Goal: Task Accomplishment & Management: Complete application form

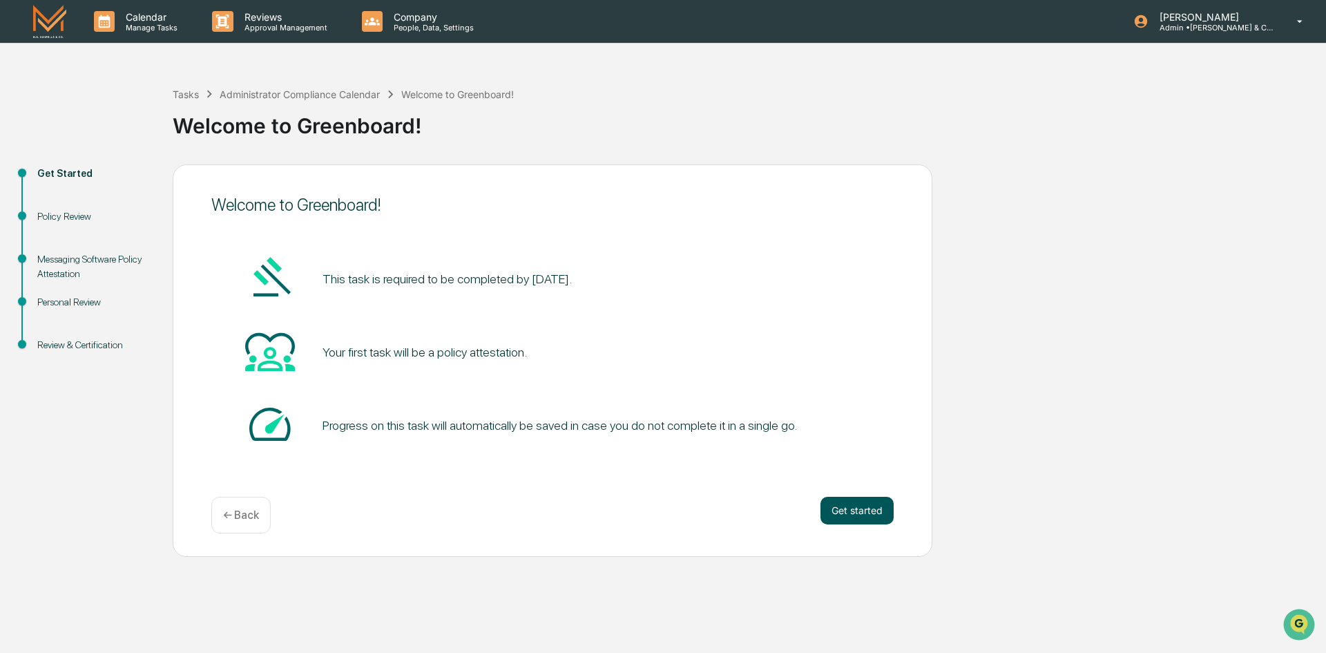
click at [850, 515] on button "Get started" at bounding box center [856, 510] width 73 height 28
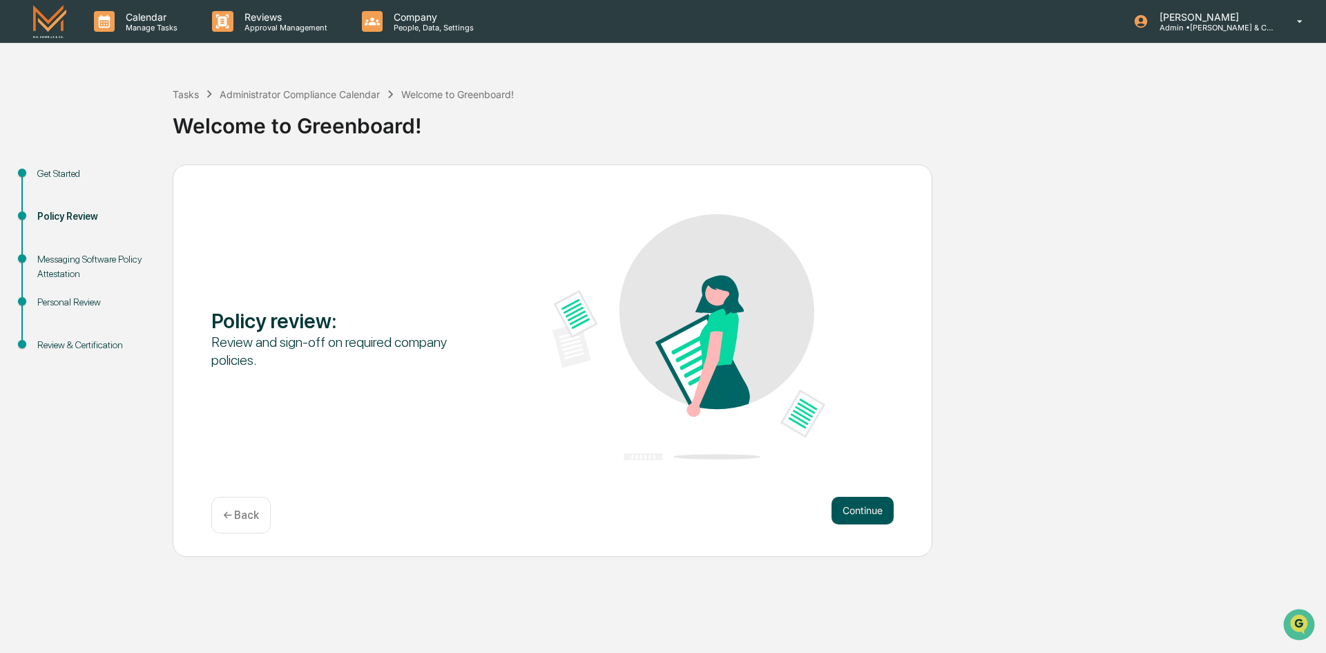
click at [848, 512] on button "Continue" at bounding box center [862, 510] width 62 height 28
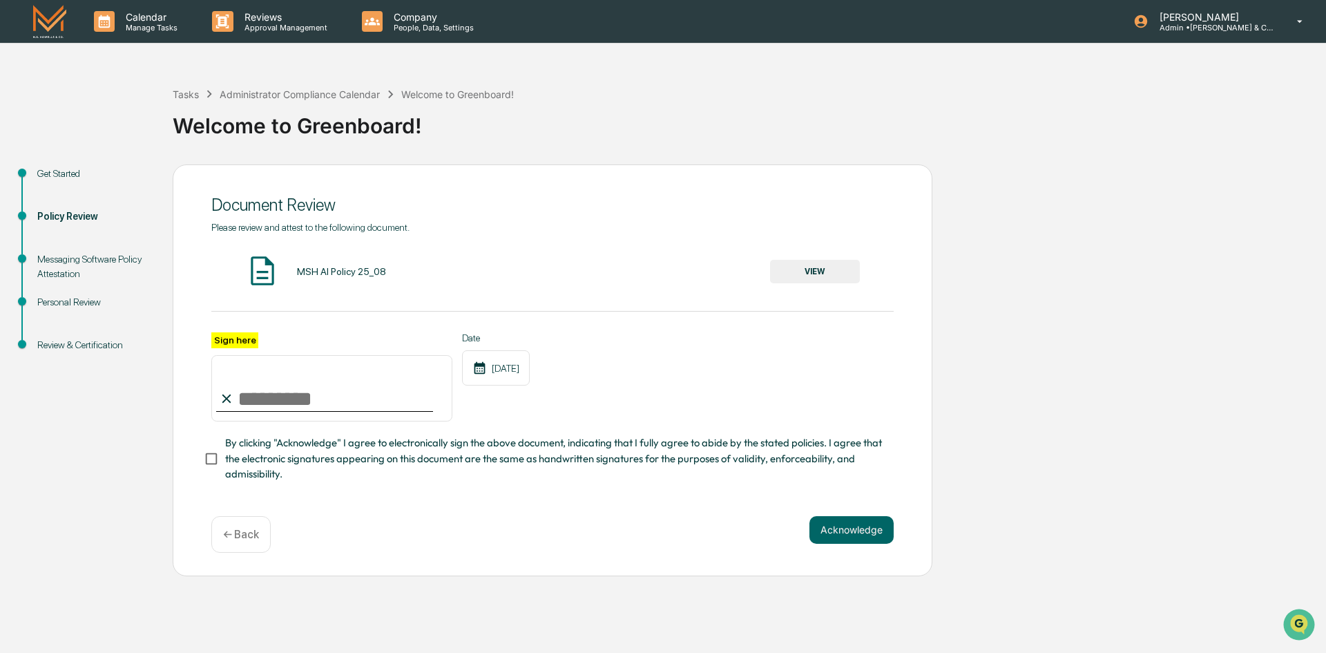
click at [807, 273] on button "VIEW" at bounding box center [815, 271] width 90 height 23
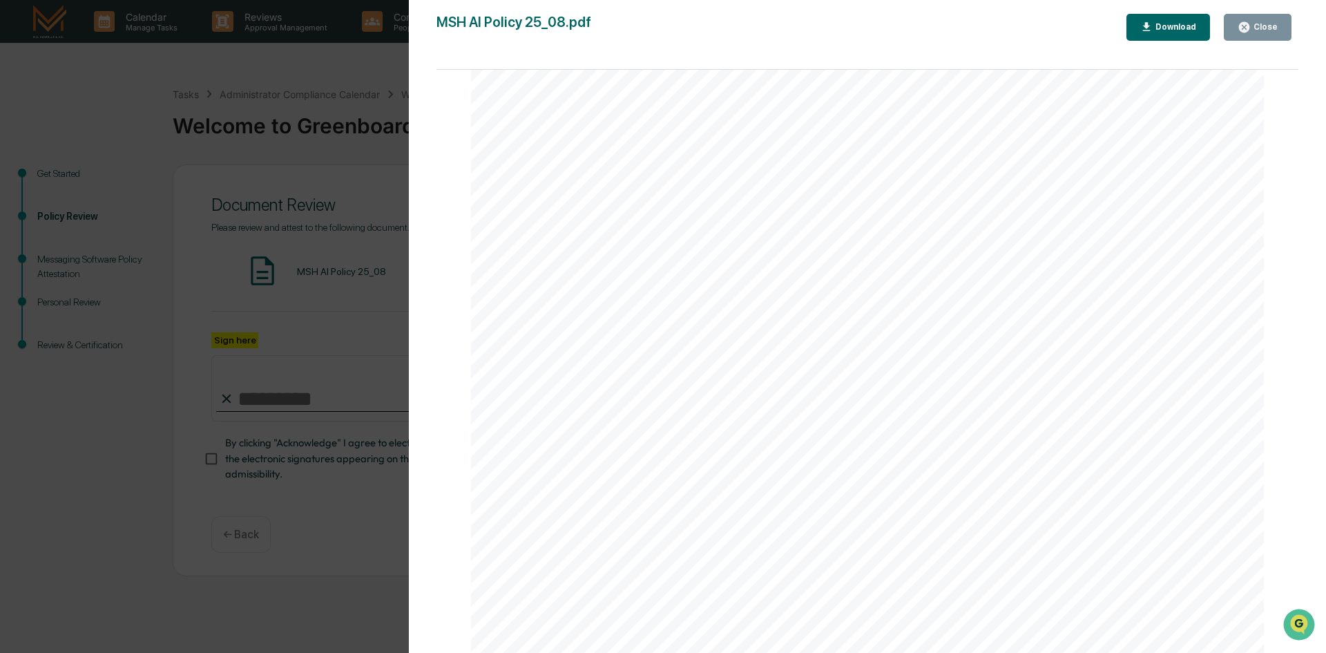
scroll to position [2616, 0]
click at [588, 505] on div "AI Policy Generative Artificial Intelligence [PERSON_NAME] & Co., Member FINRA/…" at bounding box center [867, 140] width 793 height 1026
click at [1262, 22] on div "Close" at bounding box center [1257, 27] width 40 height 13
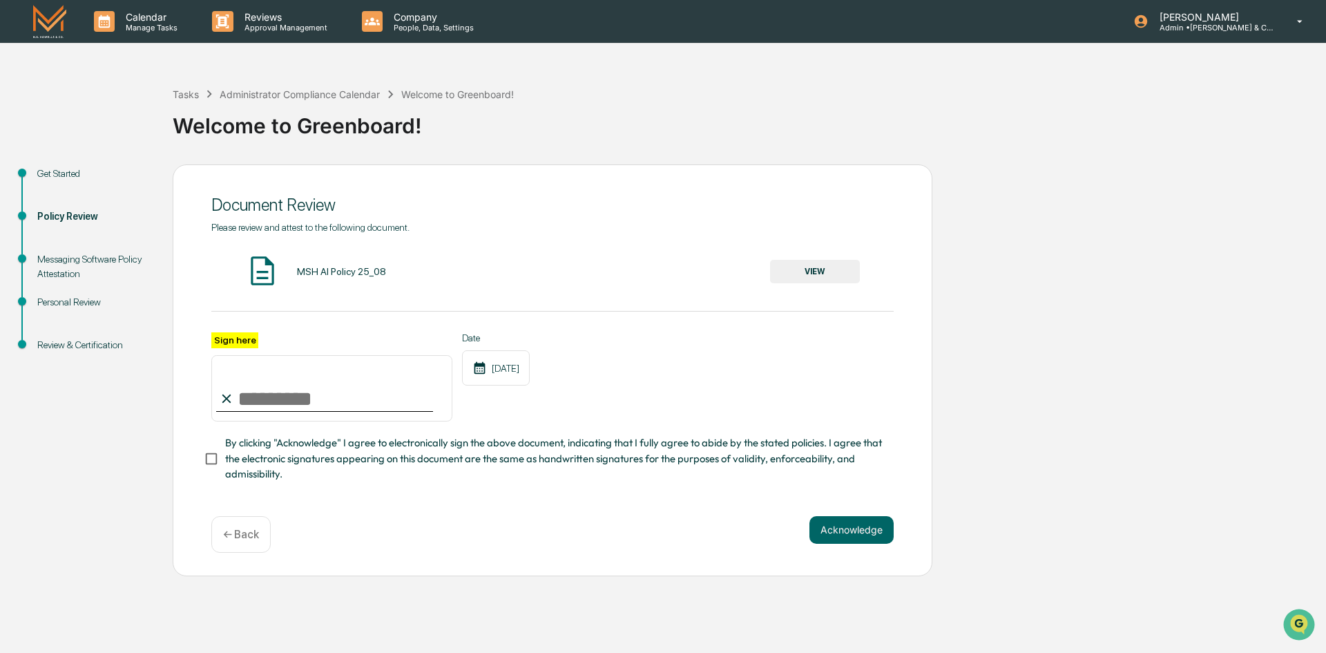
click at [241, 400] on input "Sign here" at bounding box center [331, 388] width 241 height 66
click at [236, 338] on label "Sign here" at bounding box center [234, 340] width 47 height 16
click at [236, 355] on input "Sign here" at bounding box center [331, 388] width 241 height 66
type input "**********"
click at [479, 495] on div "**********" at bounding box center [552, 362] width 682 height 281
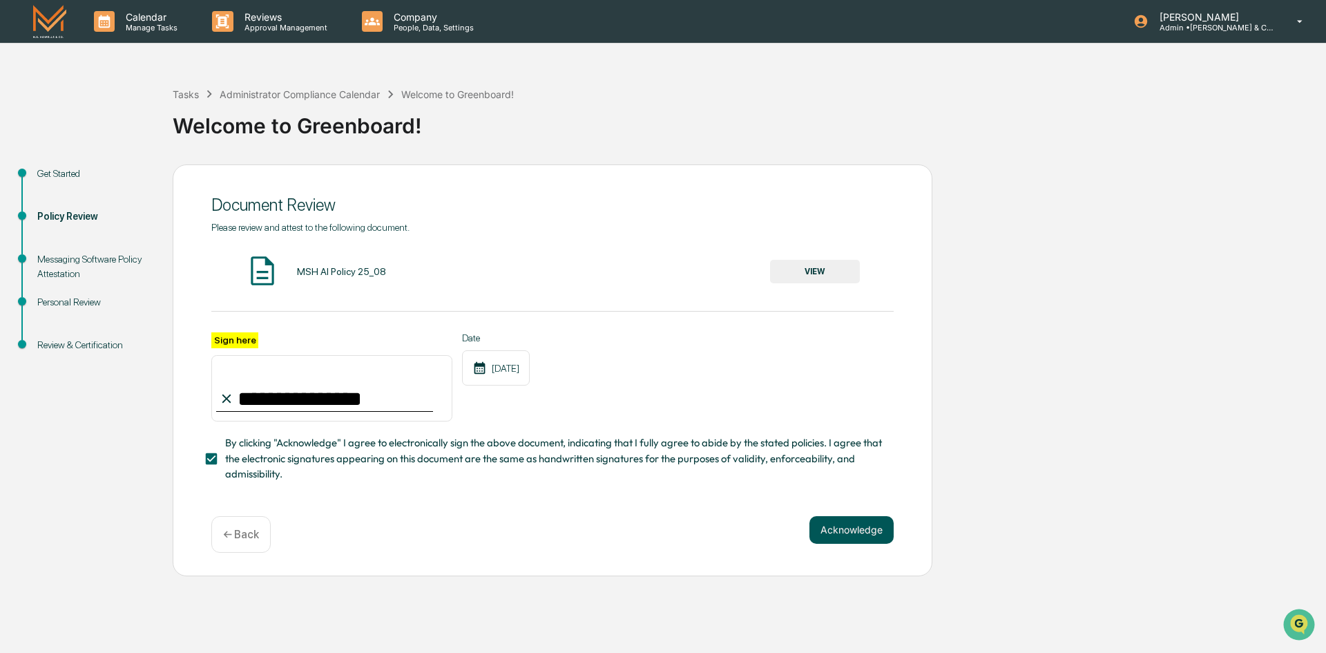
click at [835, 529] on button "Acknowledge" at bounding box center [851, 530] width 84 height 28
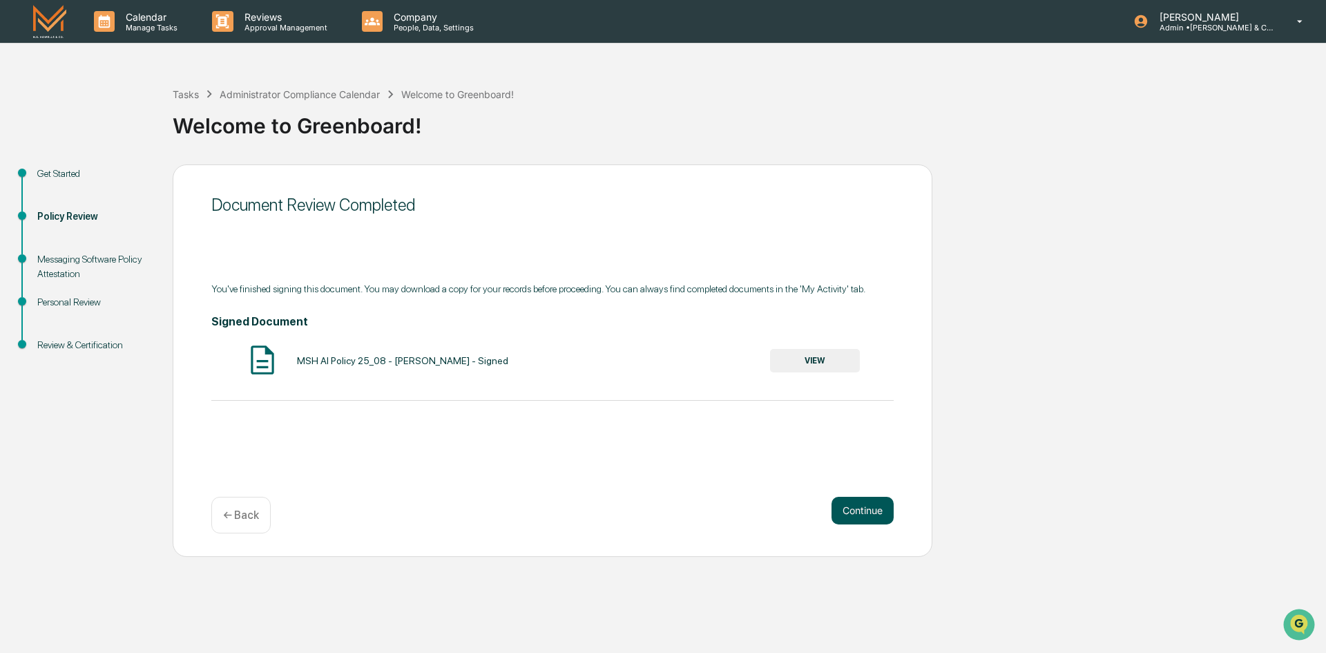
click at [861, 514] on button "Continue" at bounding box center [862, 510] width 62 height 28
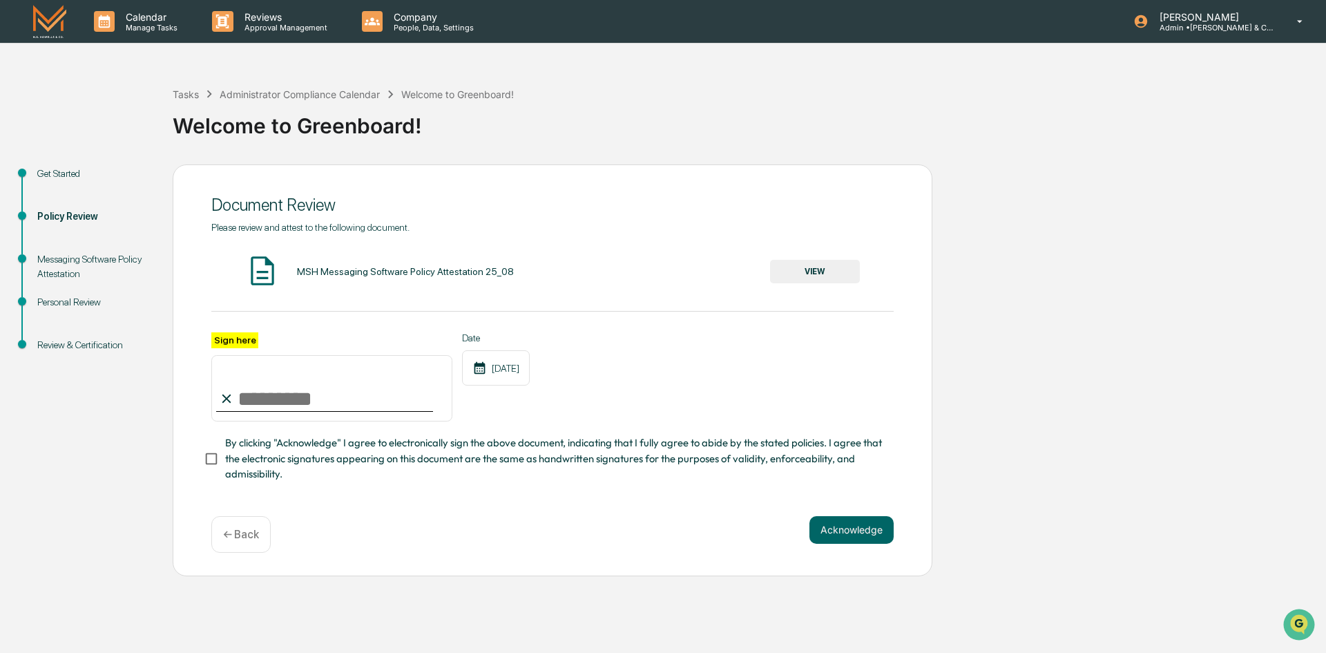
click at [824, 271] on button "VIEW" at bounding box center [815, 271] width 90 height 23
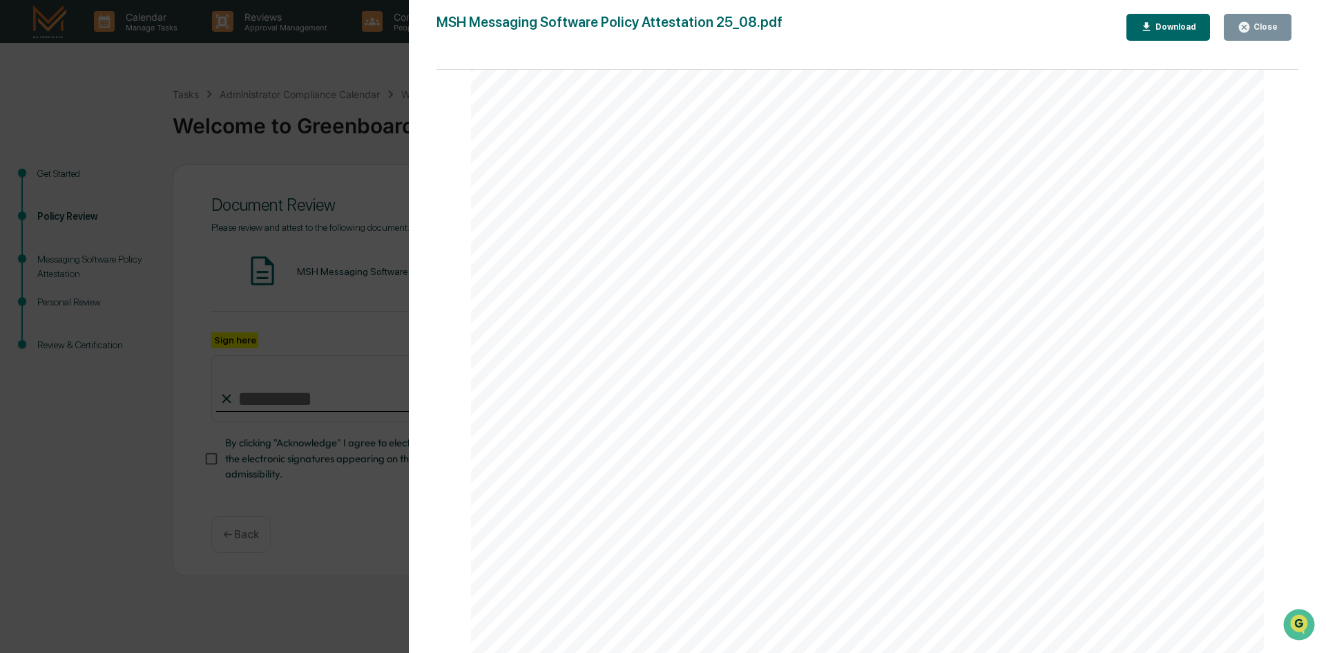
click at [1249, 28] on icon "button" at bounding box center [1244, 27] width 10 height 10
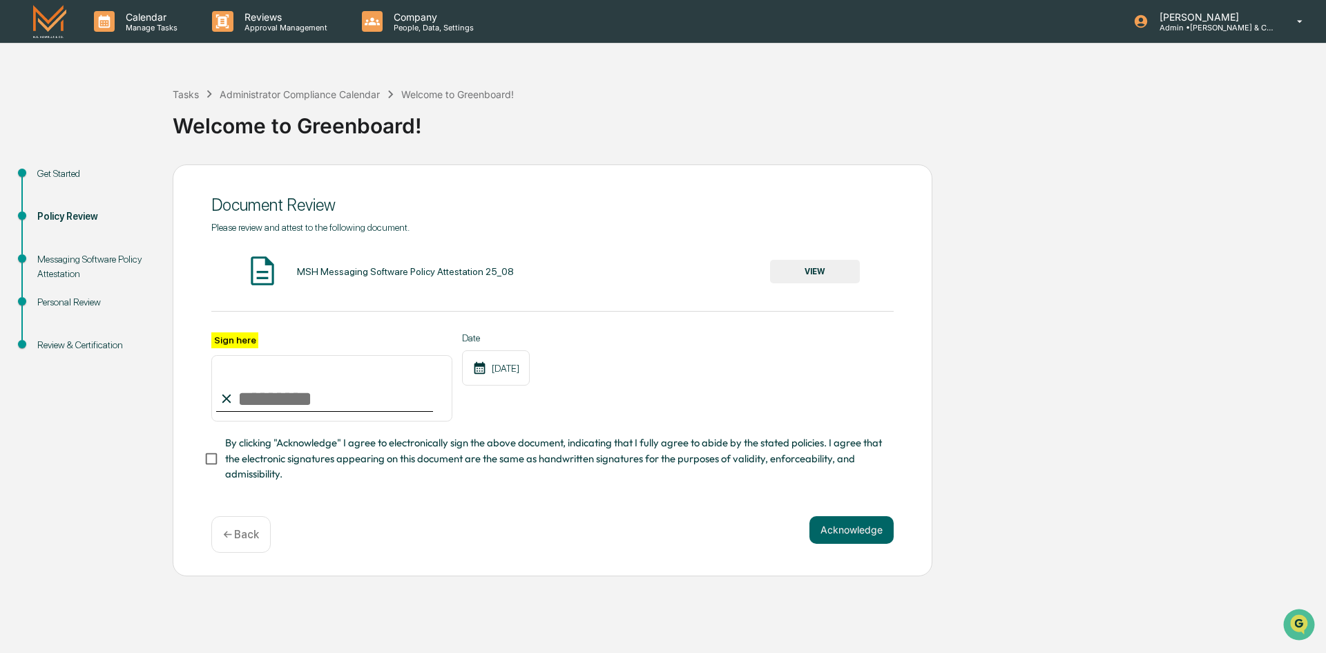
click at [288, 403] on input "Sign here" at bounding box center [331, 388] width 241 height 66
type input "**********"
click at [547, 564] on div "**********" at bounding box center [553, 370] width 760 height 412
click at [835, 534] on button "Acknowledge" at bounding box center [851, 530] width 84 height 28
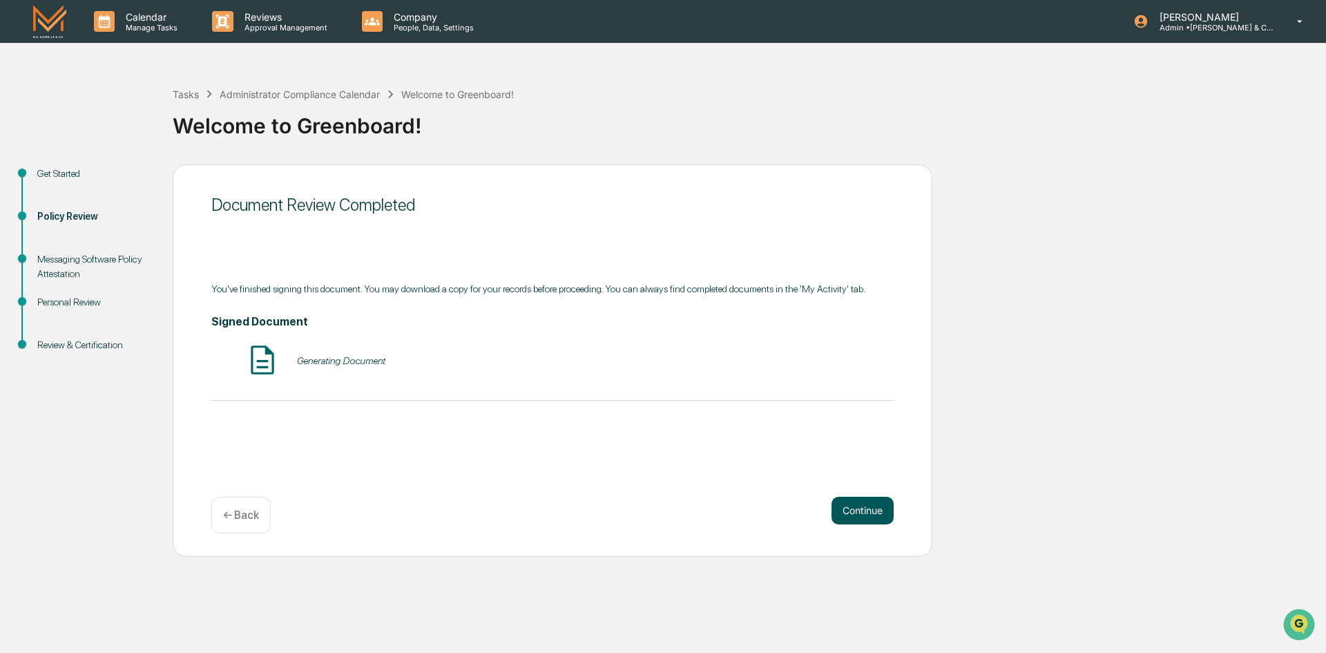
click at [856, 512] on button "Continue" at bounding box center [862, 510] width 62 height 28
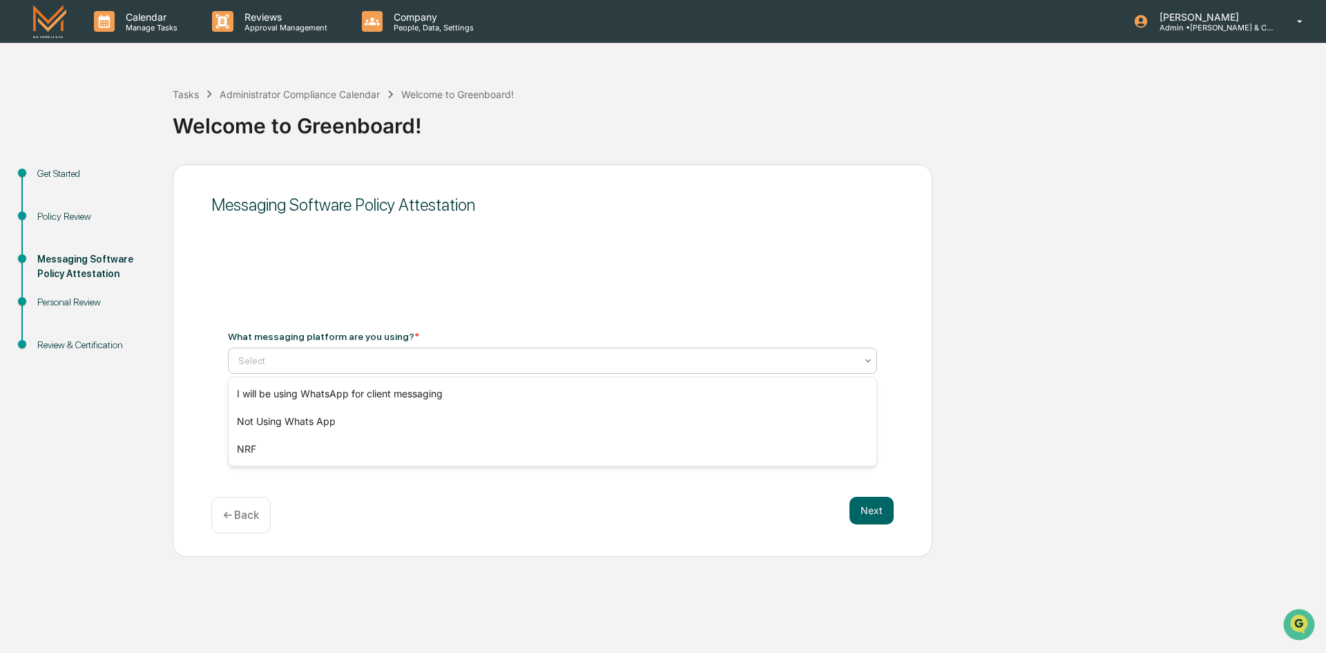
click at [865, 362] on icon at bounding box center [867, 360] width 11 height 11
click at [426, 367] on div at bounding box center [546, 361] width 617 height 14
click at [413, 396] on div "I will be using WhatsApp for client messaging" at bounding box center [553, 394] width 648 height 28
click at [424, 354] on div at bounding box center [546, 361] width 617 height 14
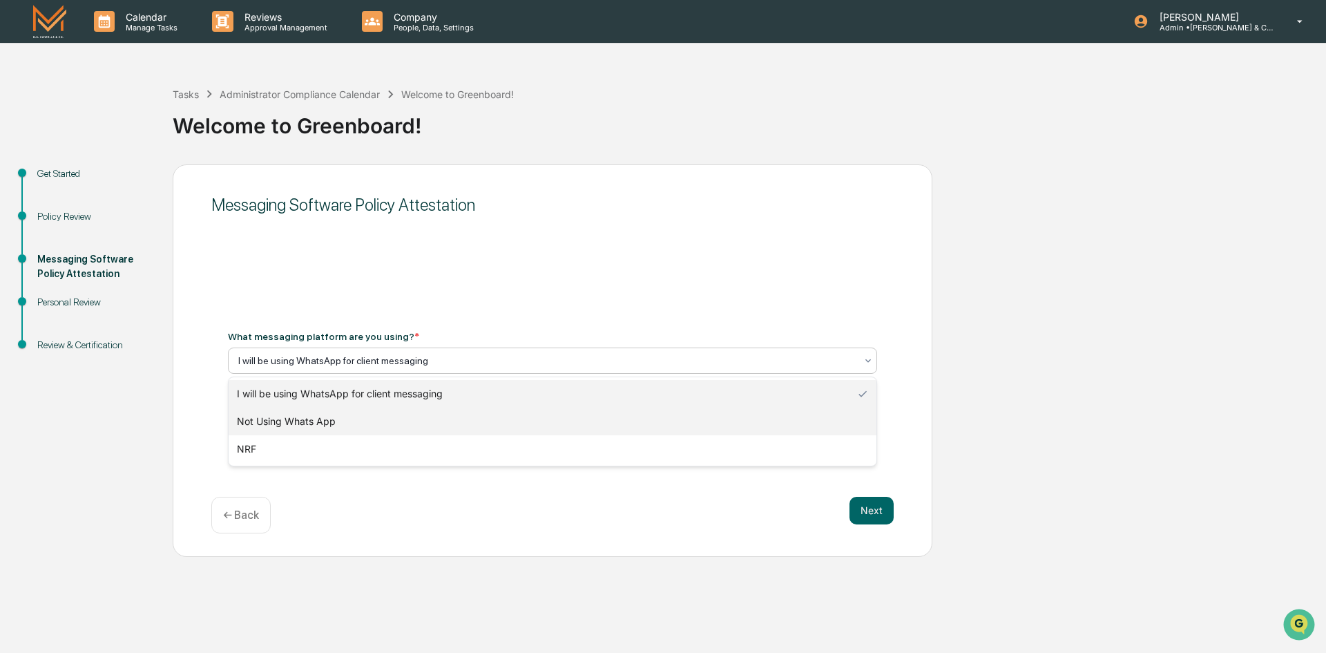
click at [338, 418] on div "Not Using Whats App" at bounding box center [553, 421] width 648 height 28
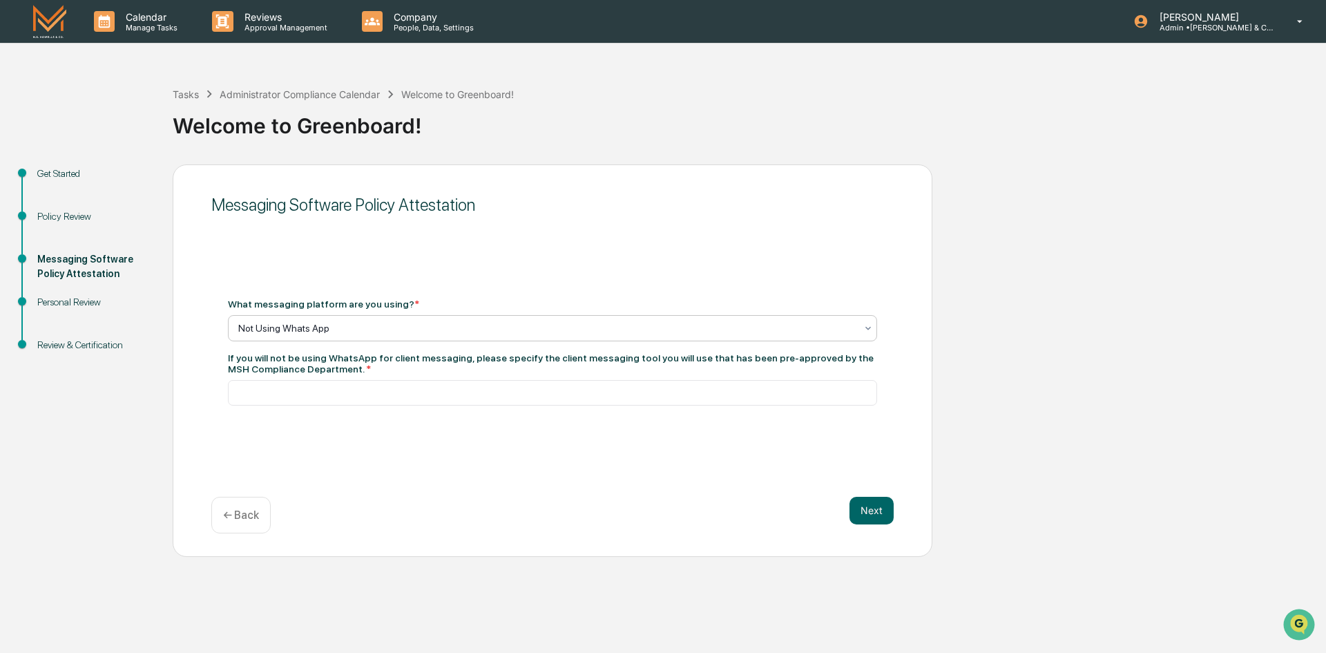
click at [360, 331] on div at bounding box center [546, 328] width 617 height 14
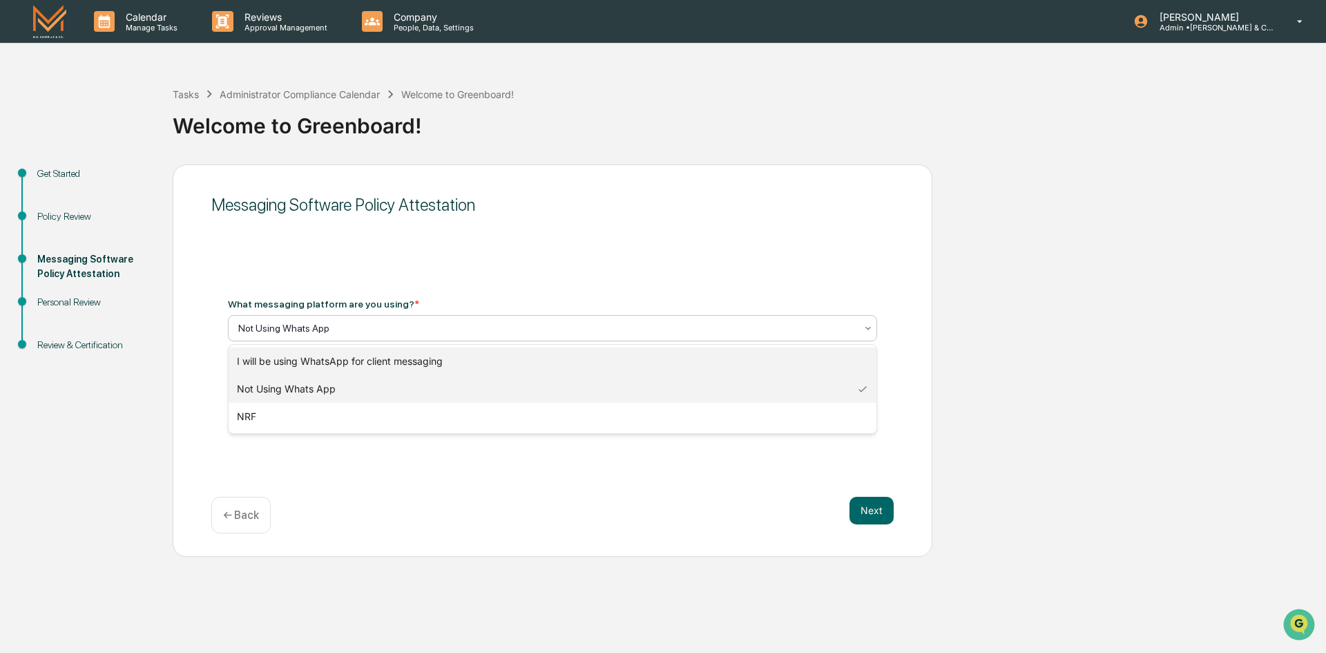
click at [366, 359] on div "I will be using WhatsApp for client messaging" at bounding box center [553, 361] width 648 height 28
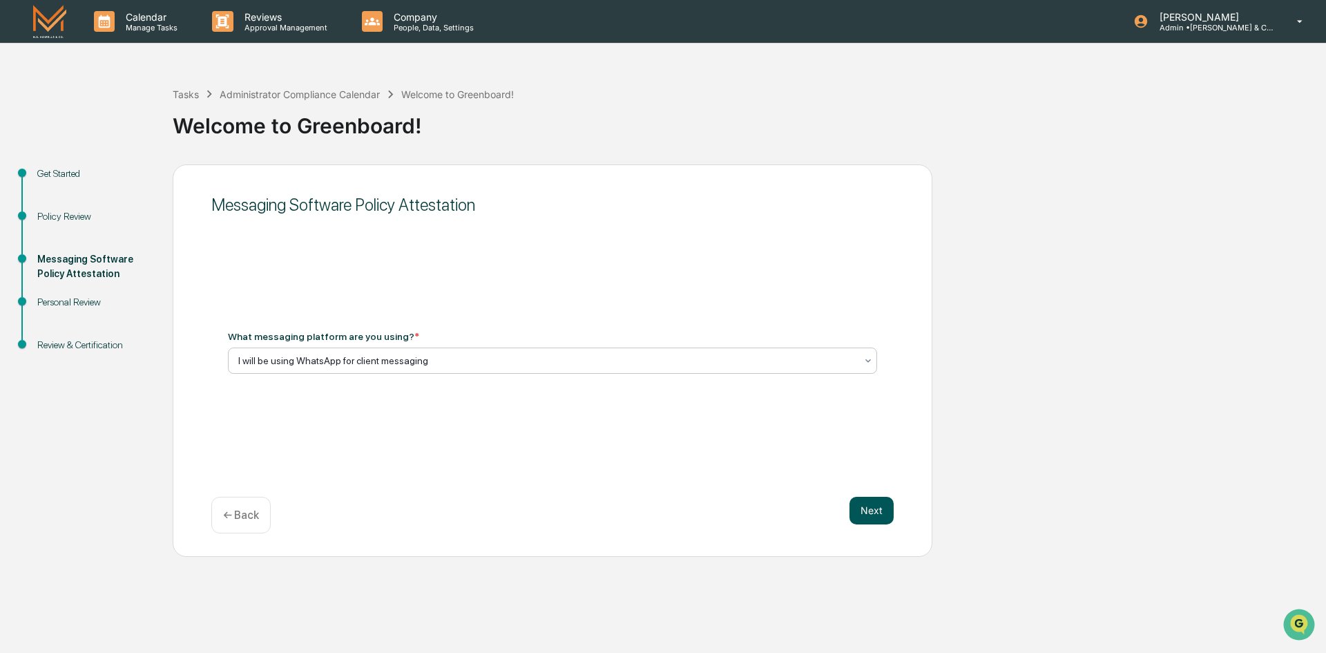
click at [868, 512] on button "Next" at bounding box center [871, 510] width 44 height 28
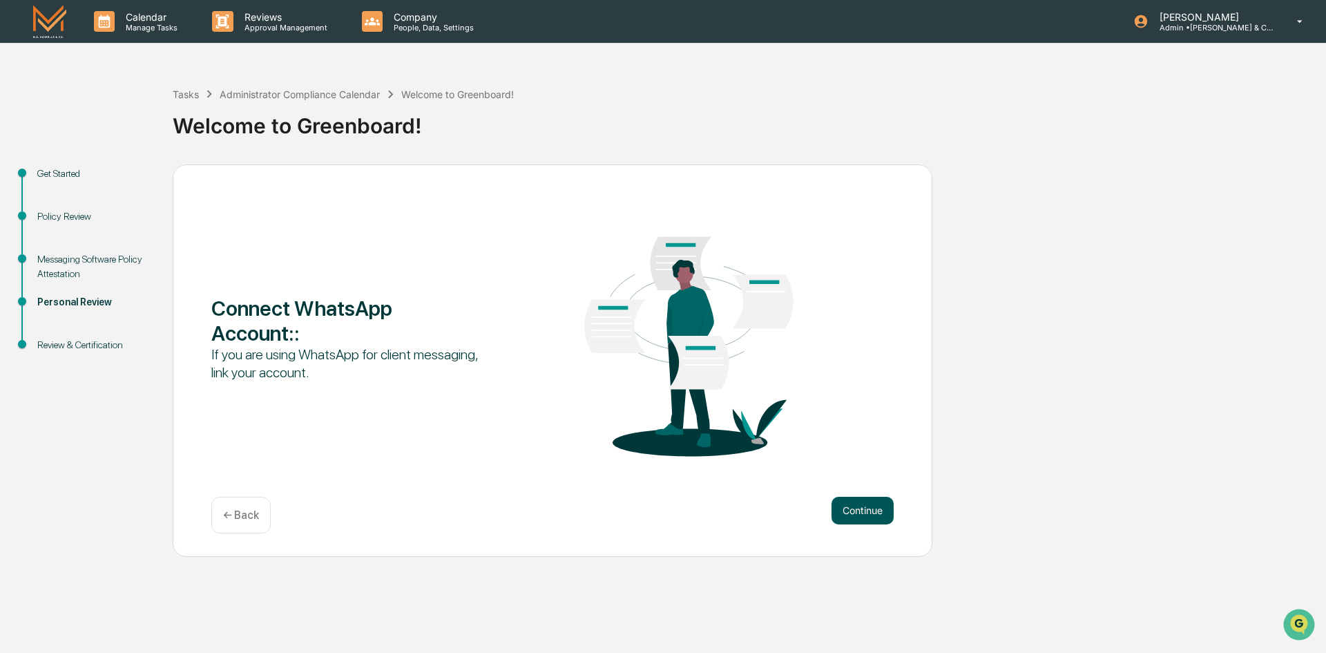
click at [869, 510] on button "Continue" at bounding box center [862, 510] width 62 height 28
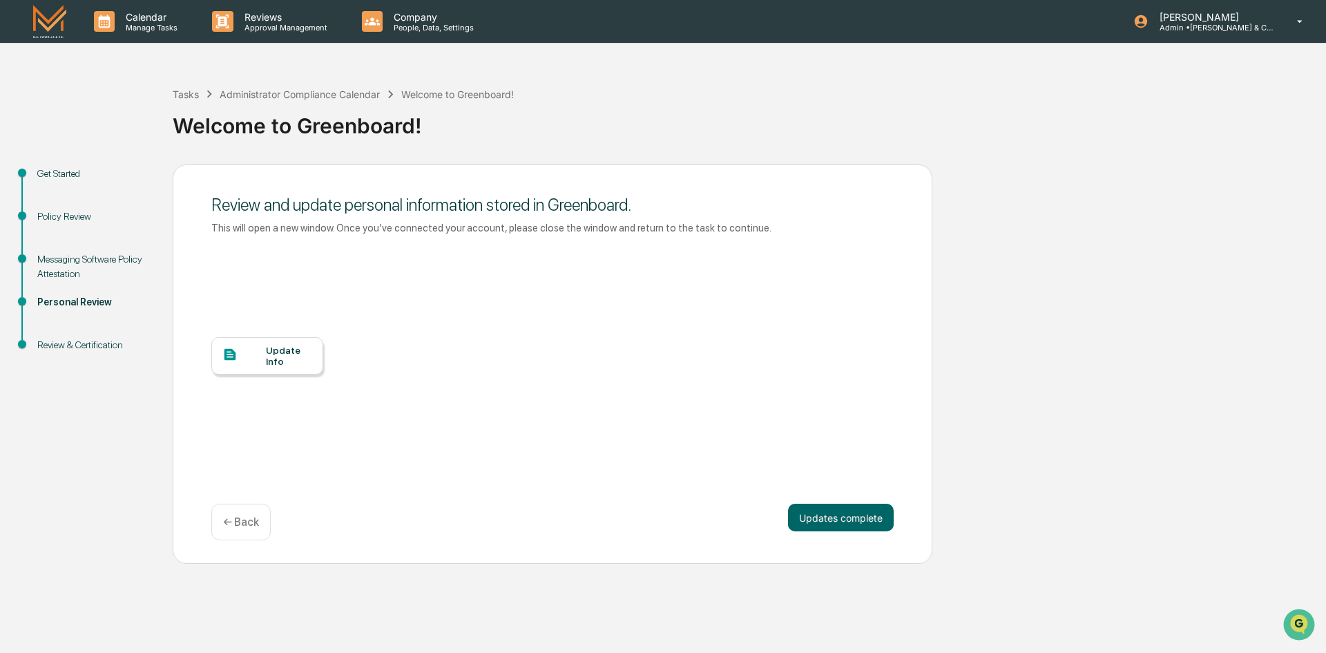
click at [277, 360] on div "Update Info" at bounding box center [289, 356] width 46 height 22
click at [856, 517] on button "Updates complete" at bounding box center [841, 517] width 106 height 28
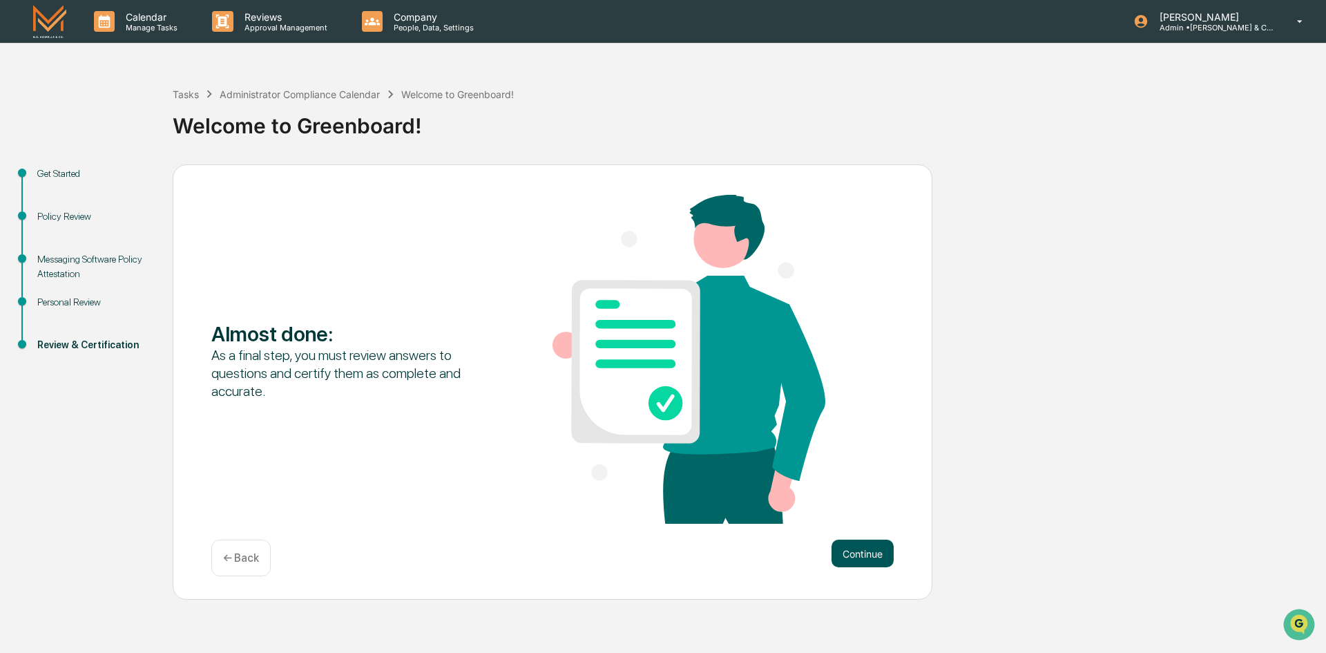
click at [862, 554] on button "Continue" at bounding box center [862, 553] width 62 height 28
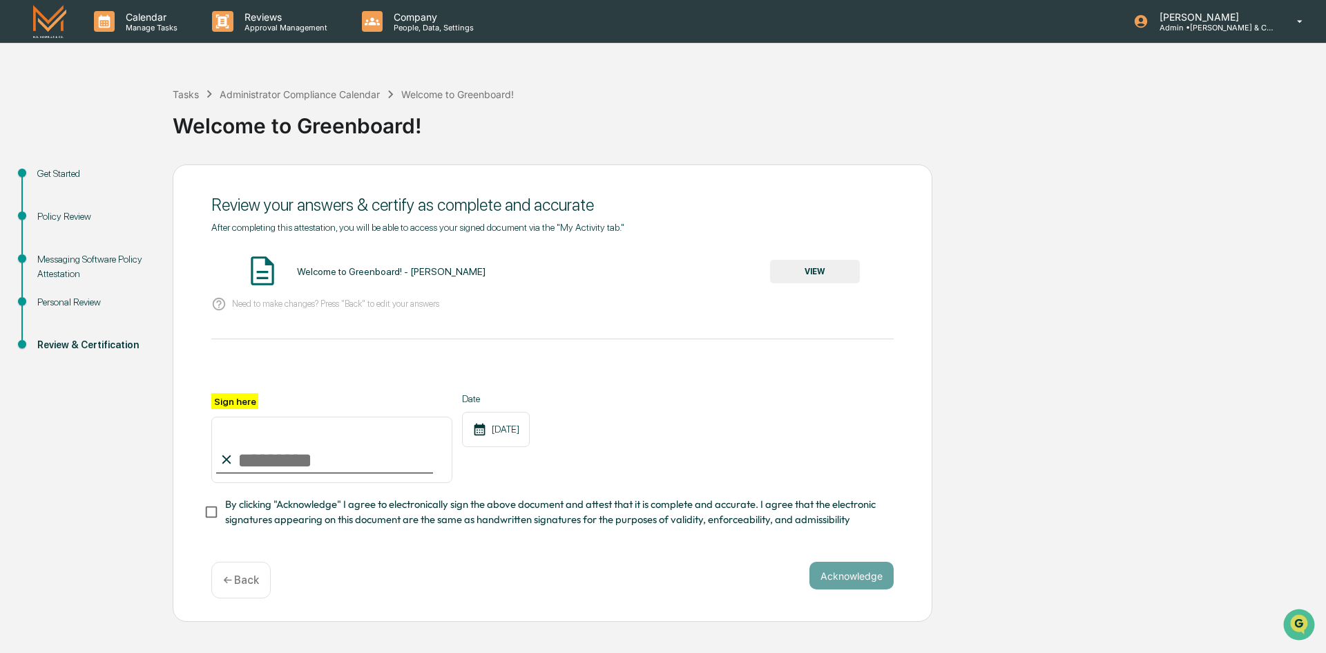
click at [802, 269] on button "VIEW" at bounding box center [815, 271] width 90 height 23
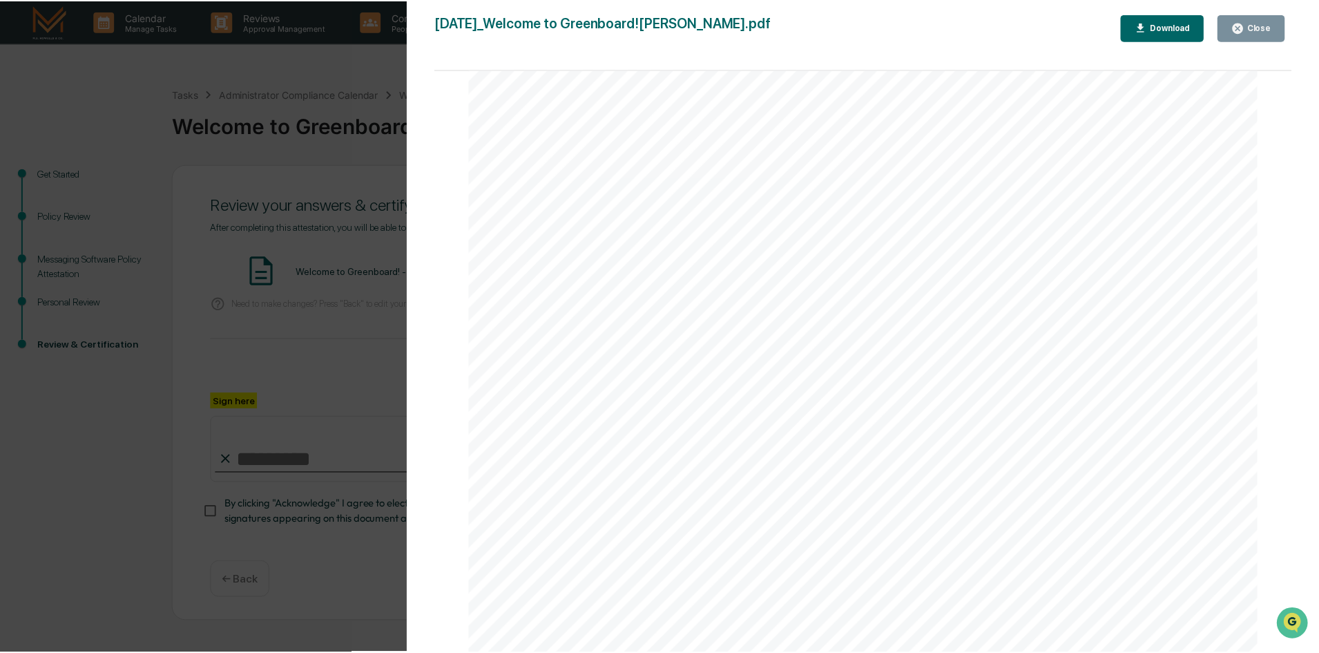
scroll to position [1736, 0]
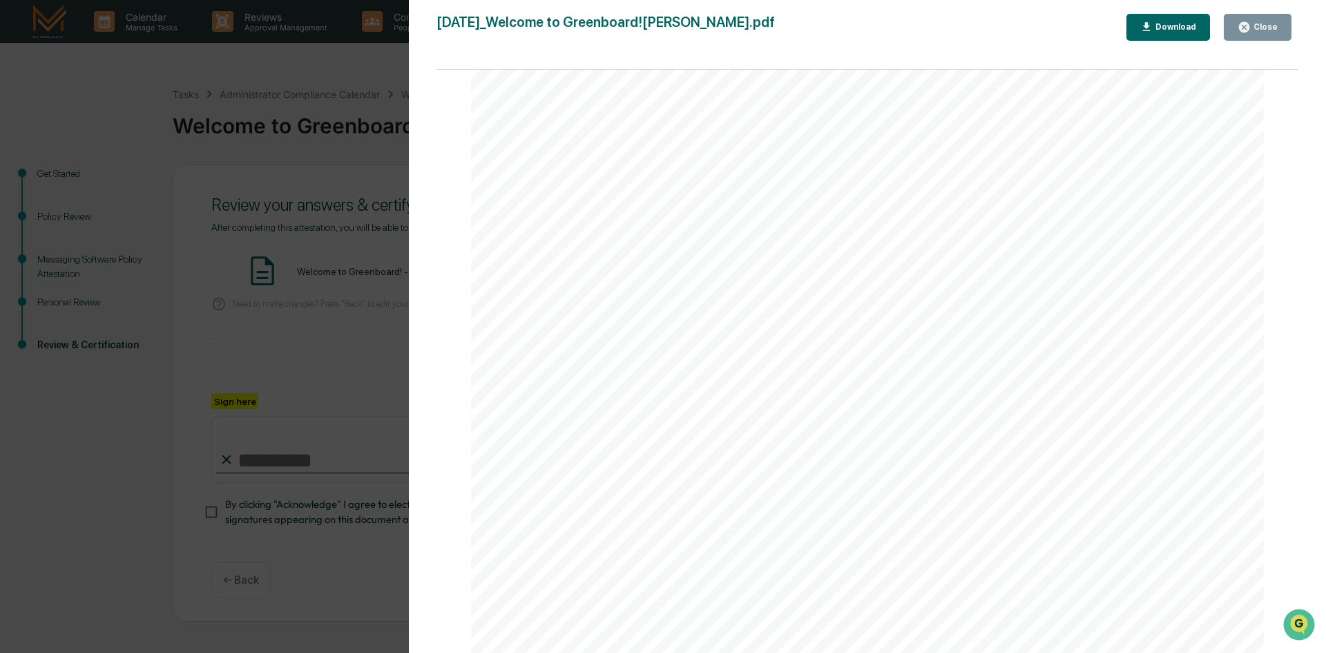
click at [1265, 26] on div "Close" at bounding box center [1264, 27] width 27 height 10
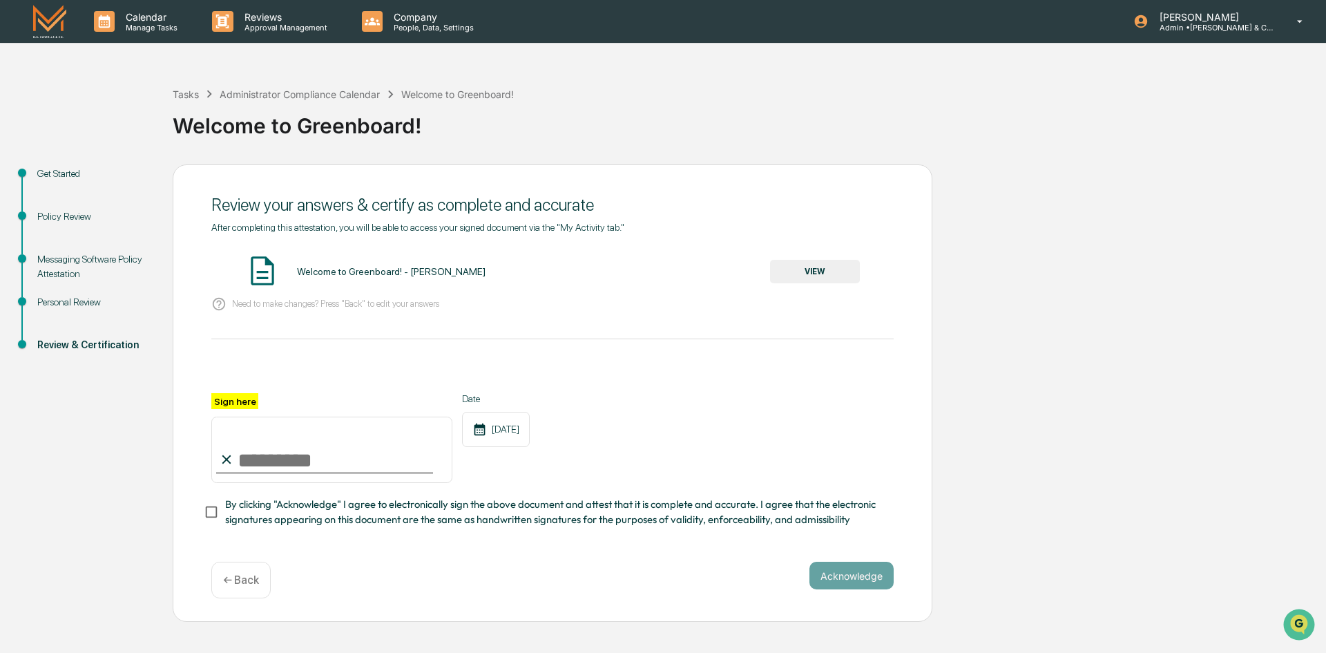
click at [316, 461] on input "Sign here" at bounding box center [331, 449] width 241 height 66
type input "**********"
click at [490, 564] on div "**********" at bounding box center [553, 393] width 760 height 458
click at [843, 581] on button "Acknowledge" at bounding box center [851, 575] width 84 height 28
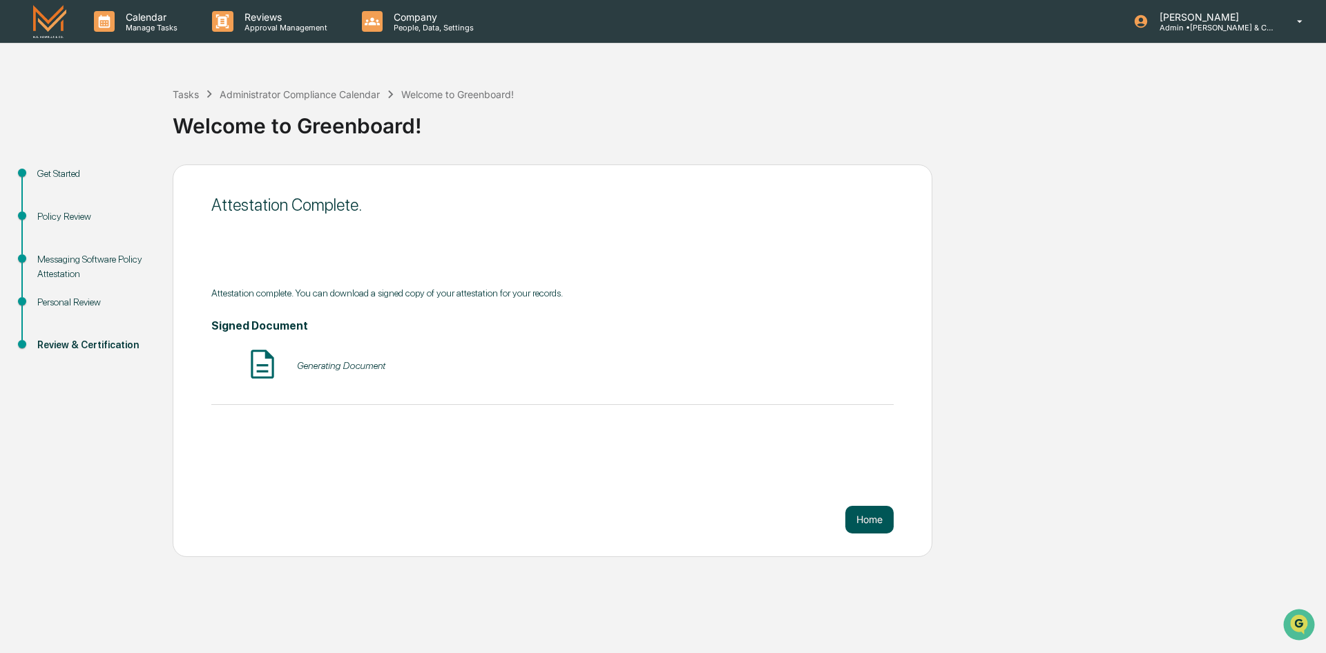
click at [867, 521] on button "Home" at bounding box center [869, 519] width 48 height 28
